Goal: Navigation & Orientation: Find specific page/section

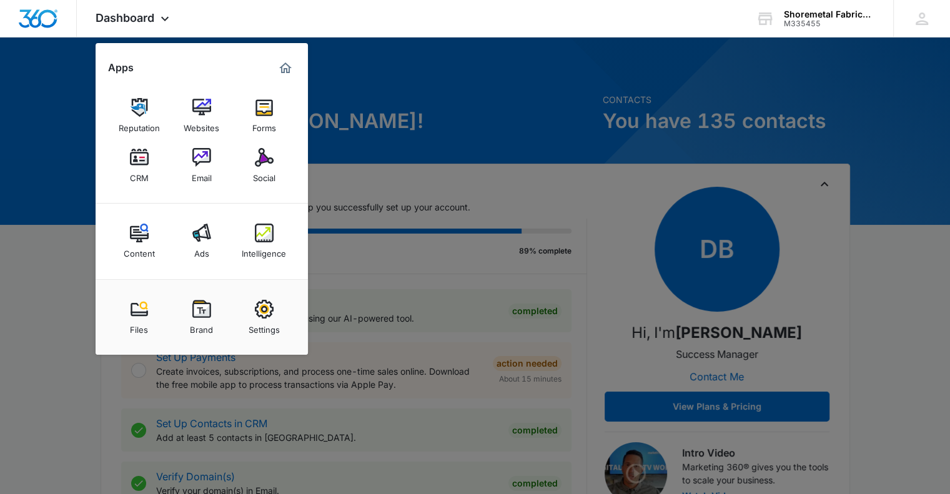
drag, startPoint x: 261, startPoint y: 170, endPoint x: 297, endPoint y: 206, distance: 51.7
click at [261, 169] on div "Social" at bounding box center [264, 175] width 22 height 16
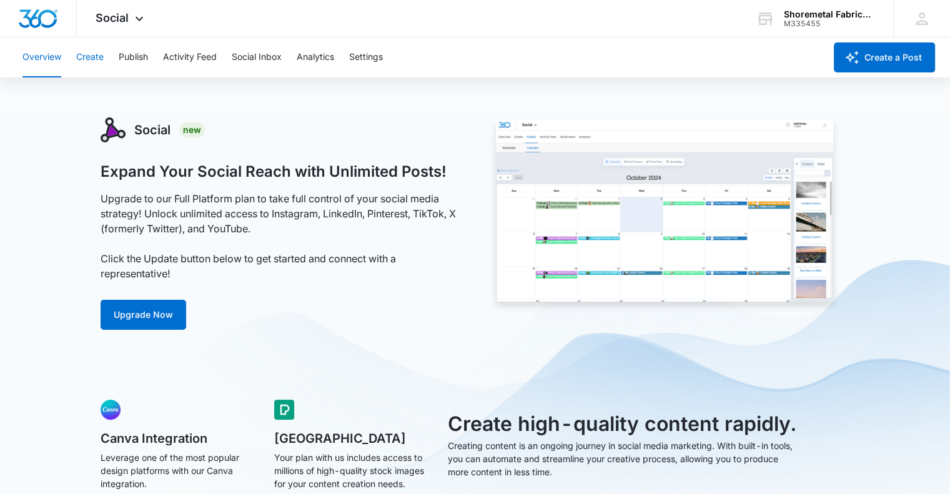
click at [87, 54] on button "Create" at bounding box center [89, 57] width 27 height 40
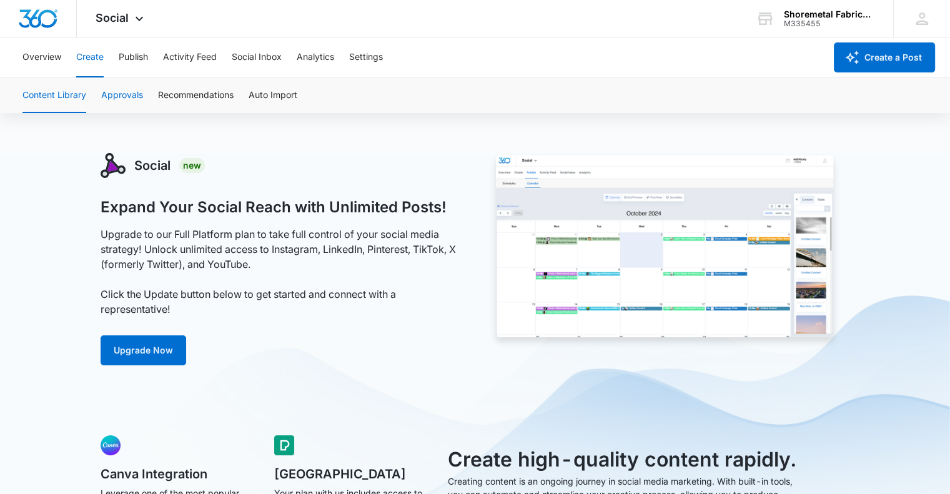
click at [122, 97] on button "Approvals" at bounding box center [122, 95] width 42 height 35
click at [189, 93] on button "Recommendations" at bounding box center [196, 95] width 76 height 35
click at [259, 92] on button "Auto Import" at bounding box center [273, 95] width 49 height 35
click at [72, 101] on button "Content Library" at bounding box center [54, 95] width 64 height 35
click at [156, 59] on div "Overview Create Publish Activity Feed Social Inbox Analytics Settings" at bounding box center [420, 57] width 810 height 40
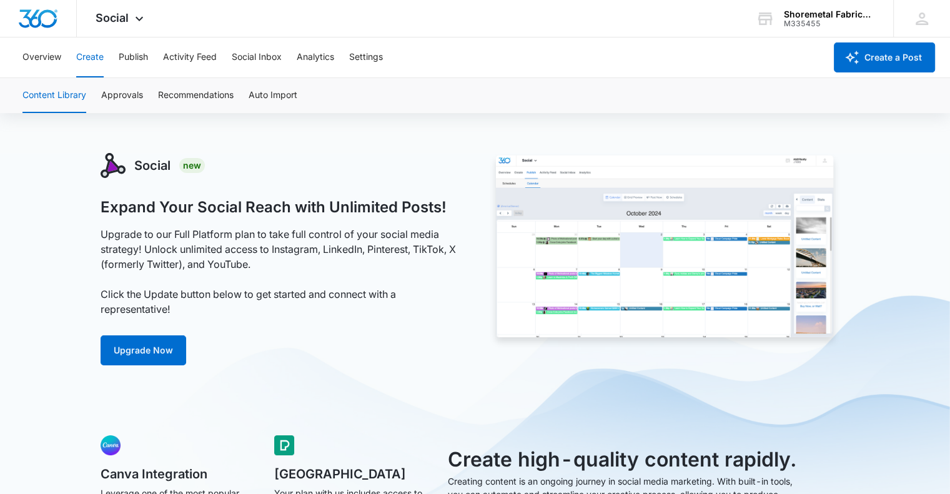
click at [153, 59] on div "Overview Create Publish Activity Feed Social Inbox Analytics Settings" at bounding box center [420, 57] width 810 height 40
click at [149, 58] on div "Overview Create Publish Activity Feed Social Inbox Analytics Settings" at bounding box center [420, 57] width 810 height 40
click at [132, 57] on button "Publish" at bounding box center [133, 57] width 29 height 40
click at [197, 56] on button "Activity Feed" at bounding box center [190, 57] width 54 height 40
click at [247, 60] on button "Social Inbox" at bounding box center [257, 57] width 50 height 40
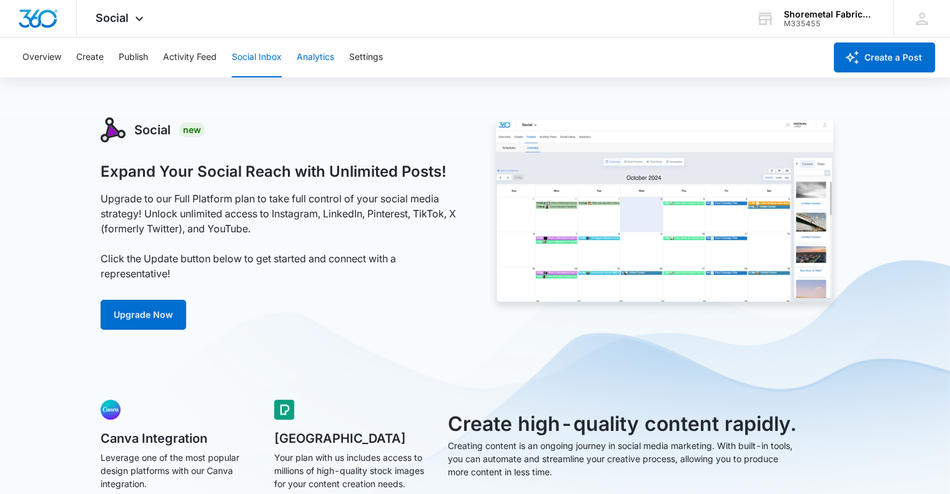
click at [304, 56] on button "Analytics" at bounding box center [315, 57] width 37 height 40
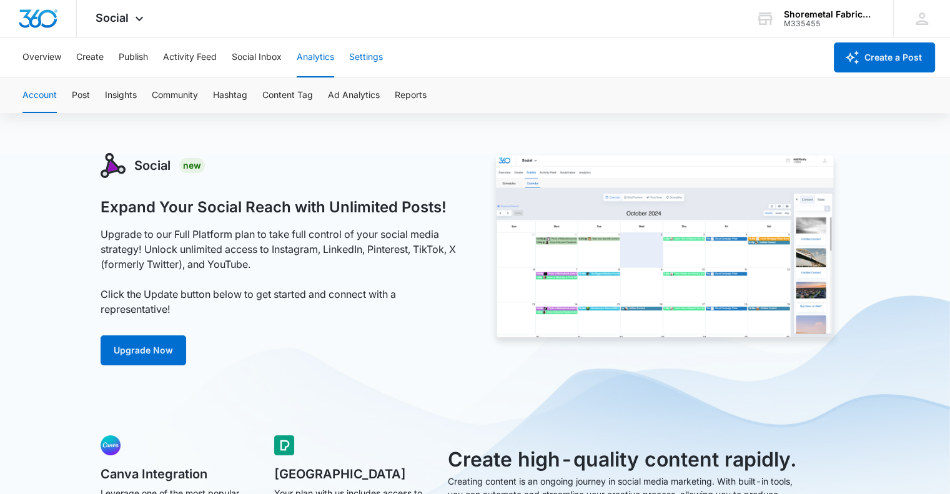
click at [360, 53] on button "Settings" at bounding box center [366, 57] width 34 height 40
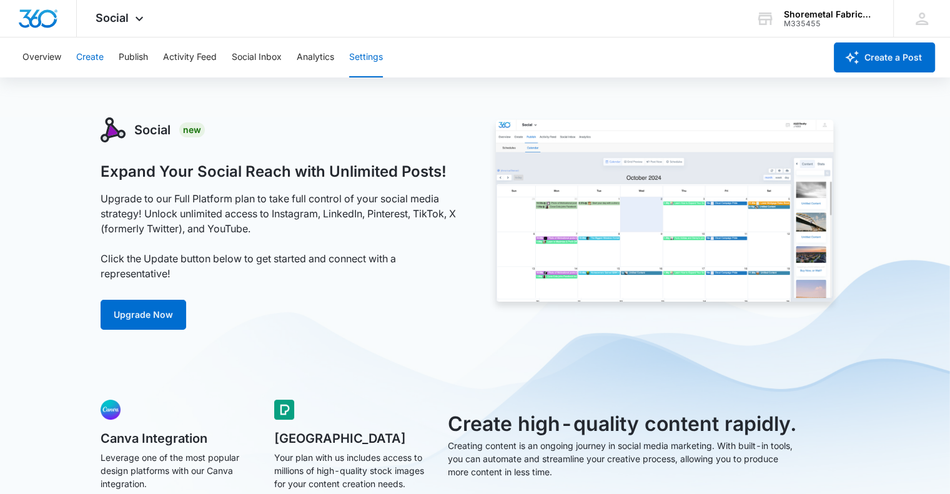
click at [94, 54] on button "Create" at bounding box center [89, 57] width 27 height 40
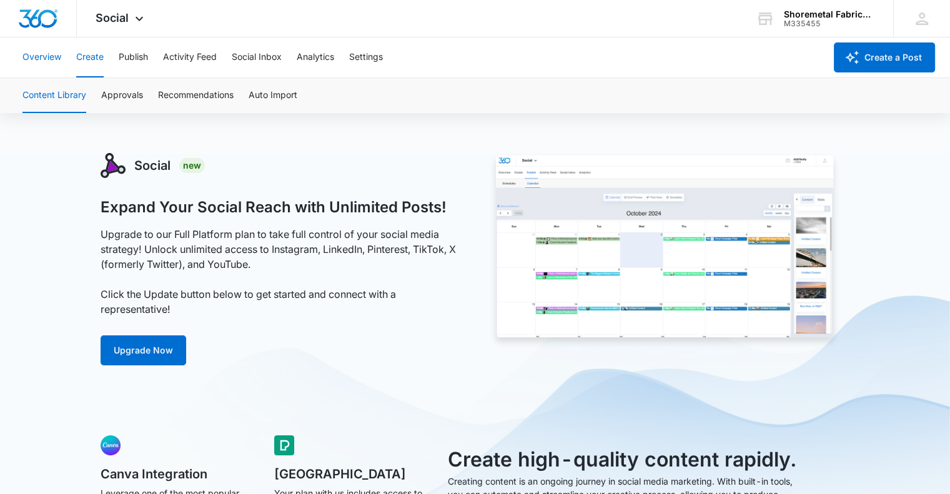
click at [37, 59] on button "Overview" at bounding box center [41, 57] width 39 height 40
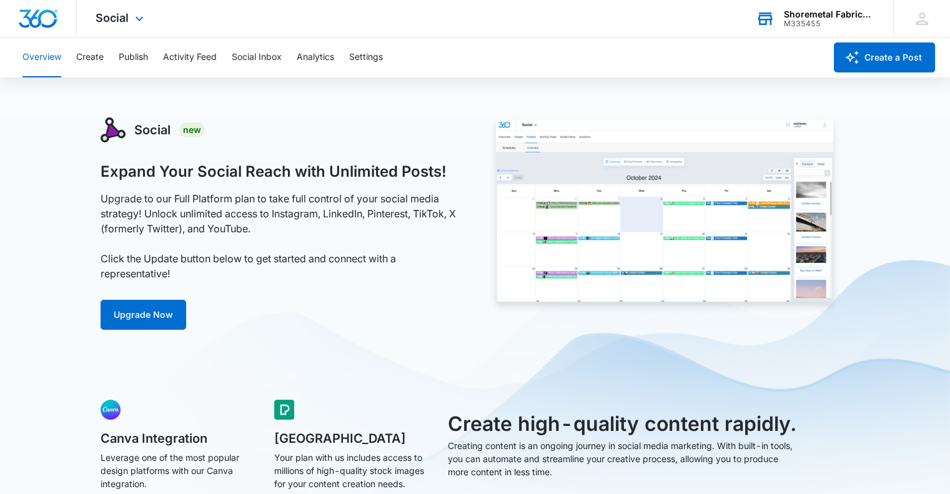
click at [825, 22] on div "M335455" at bounding box center [829, 23] width 91 height 9
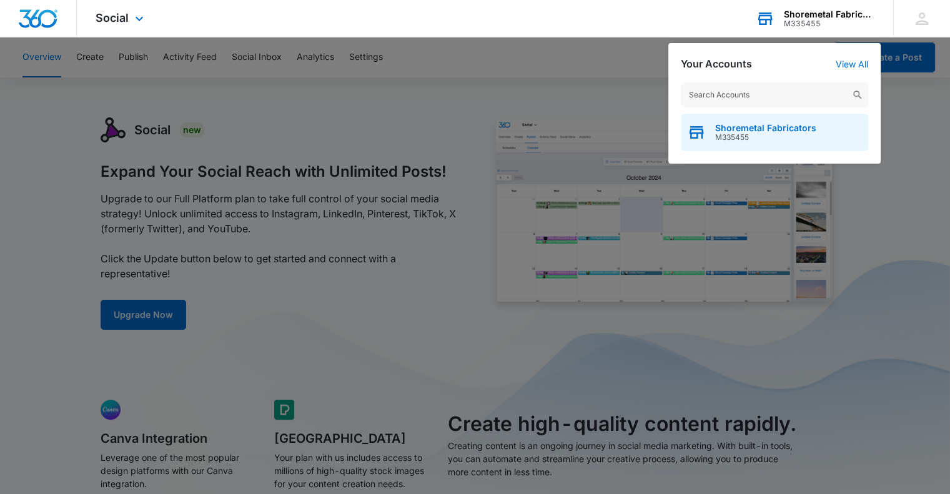
click at [727, 119] on div "Shoremetal Fabricators M335455" at bounding box center [774, 132] width 187 height 37
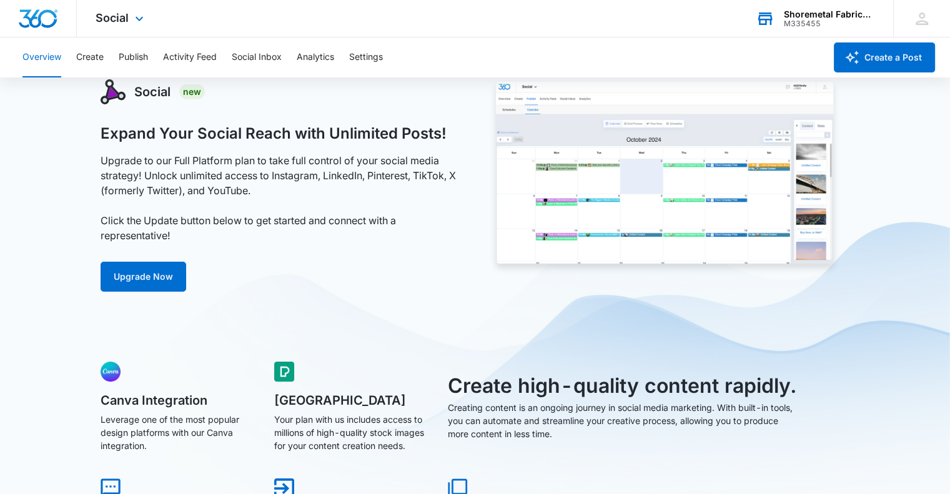
scroll to position [250, 0]
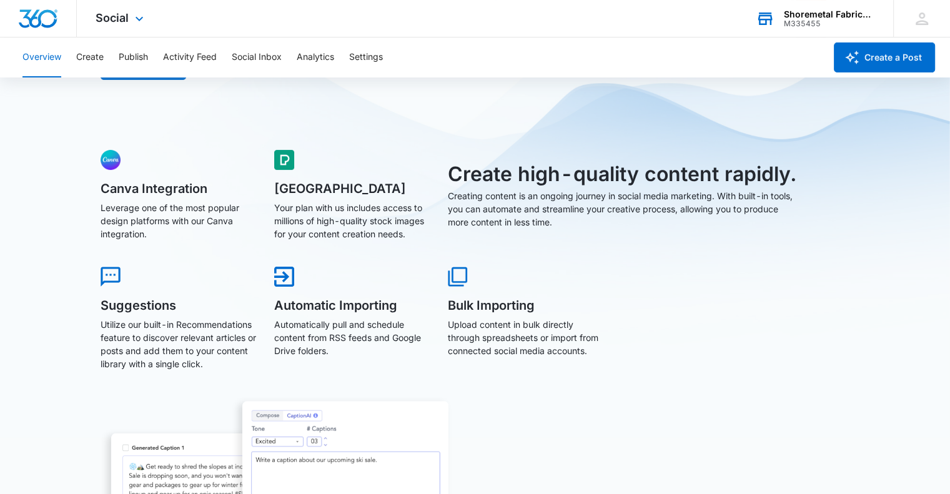
click at [129, 17] on div "Social Apps Reputation Websites Forms CRM Email Social Content Ads Intelligence…" at bounding box center [121, 18] width 89 height 37
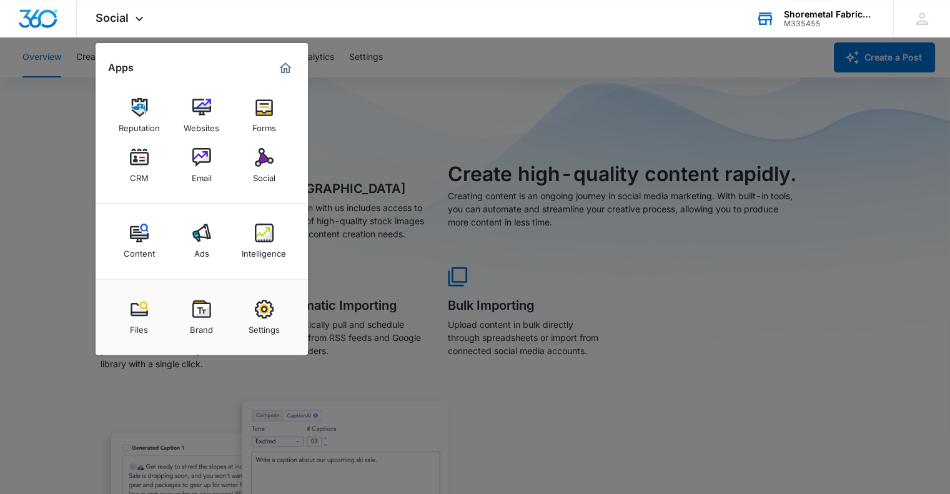
drag, startPoint x: 265, startPoint y: 164, endPoint x: 275, endPoint y: 164, distance: 10.0
click at [265, 164] on img at bounding box center [264, 157] width 19 height 19
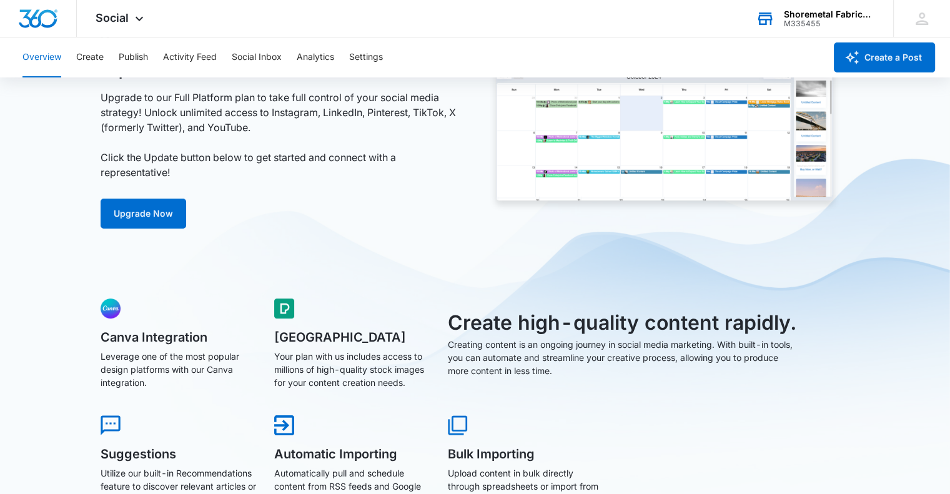
scroll to position [0, 0]
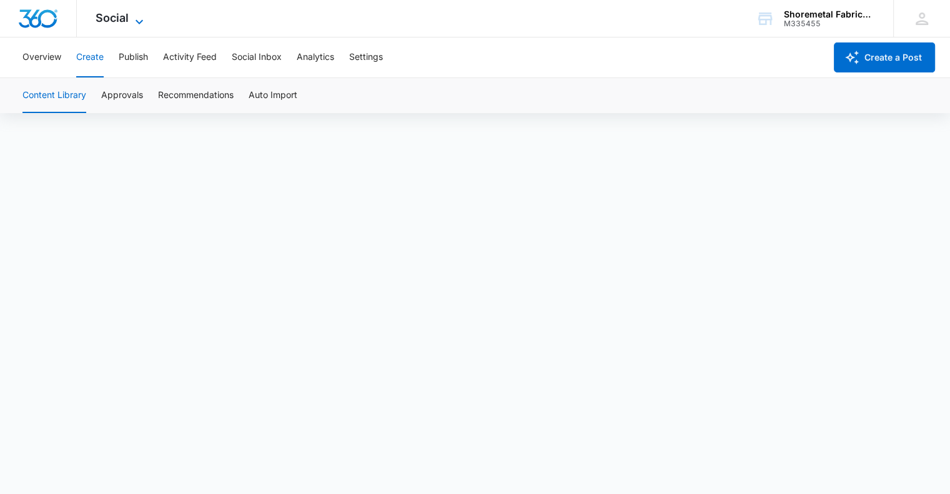
click at [115, 21] on span "Social" at bounding box center [112, 17] width 33 height 13
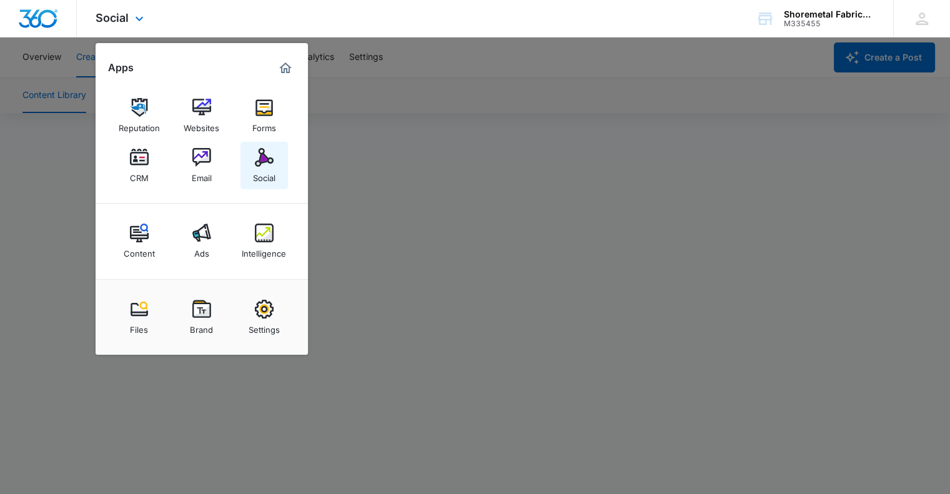
click at [262, 158] on img at bounding box center [264, 157] width 19 height 19
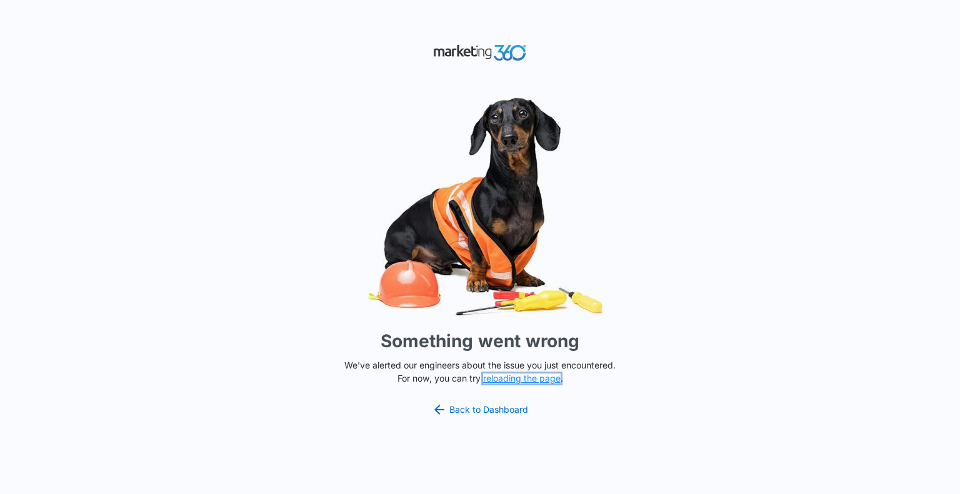
click at [522, 377] on button "reloading the page" at bounding box center [521, 379] width 77 height 10
click at [473, 412] on link "Back to Dashboard" at bounding box center [480, 409] width 96 height 15
